Goal: Information Seeking & Learning: Find specific page/section

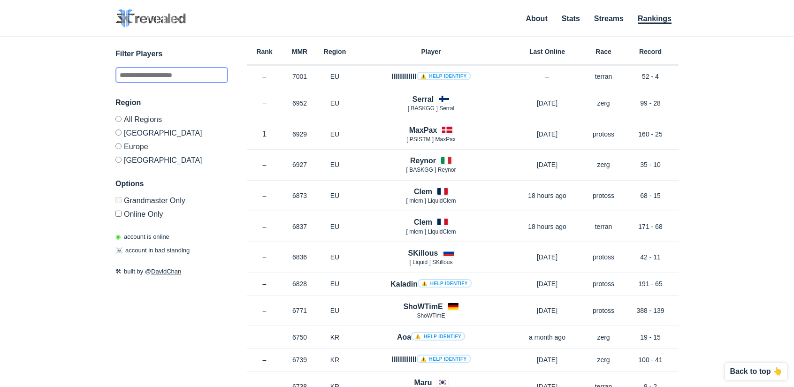
click at [185, 75] on input "text" at bounding box center [171, 75] width 113 height 16
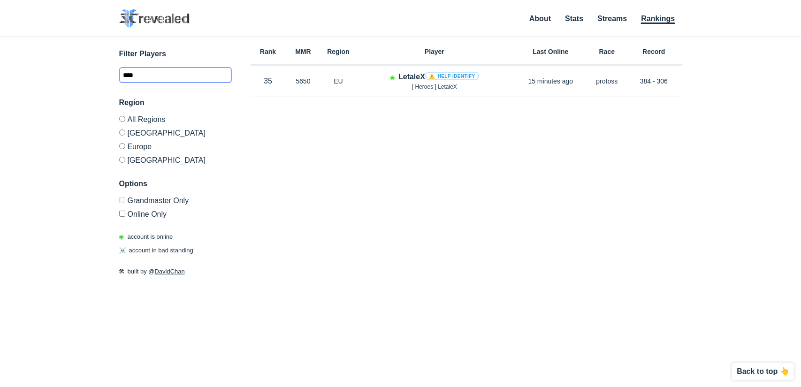
type input "****"
